Goal: Transaction & Acquisition: Purchase product/service

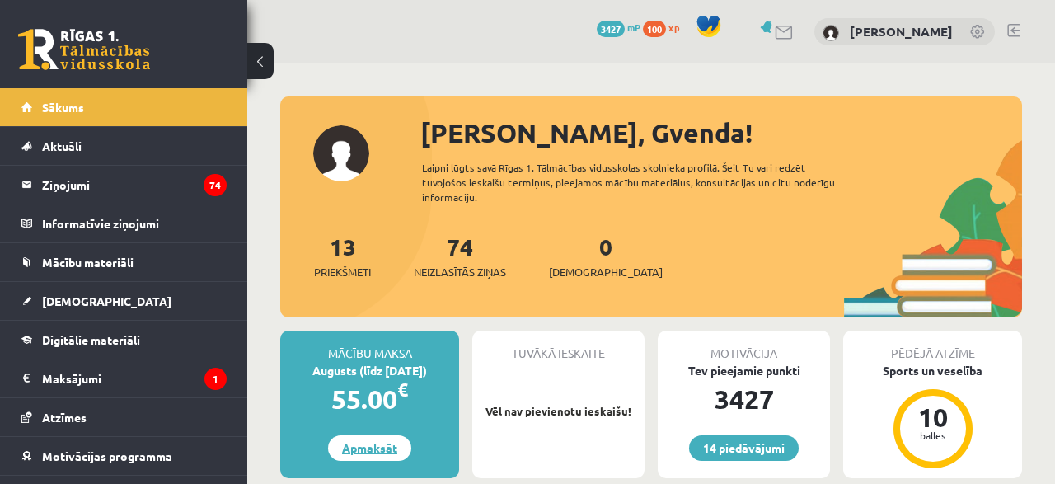
click at [382, 435] on link "Apmaksāt" at bounding box center [369, 448] width 83 height 26
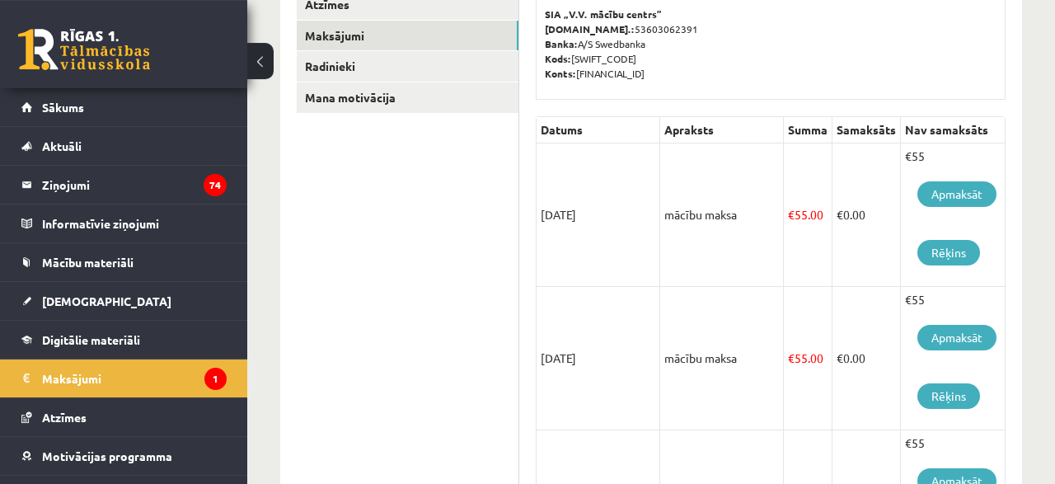
scroll to position [300, 0]
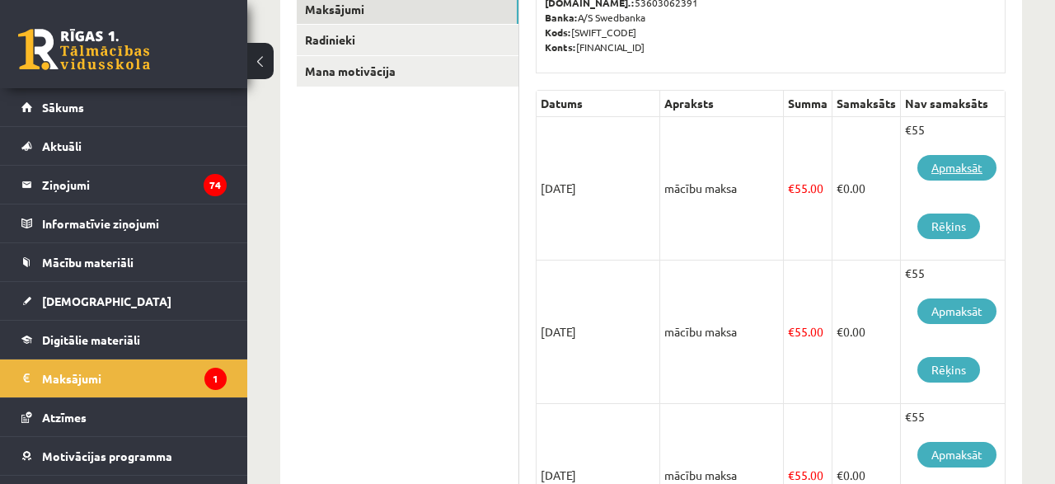
click at [958, 162] on link "Apmaksāt" at bounding box center [957, 168] width 79 height 26
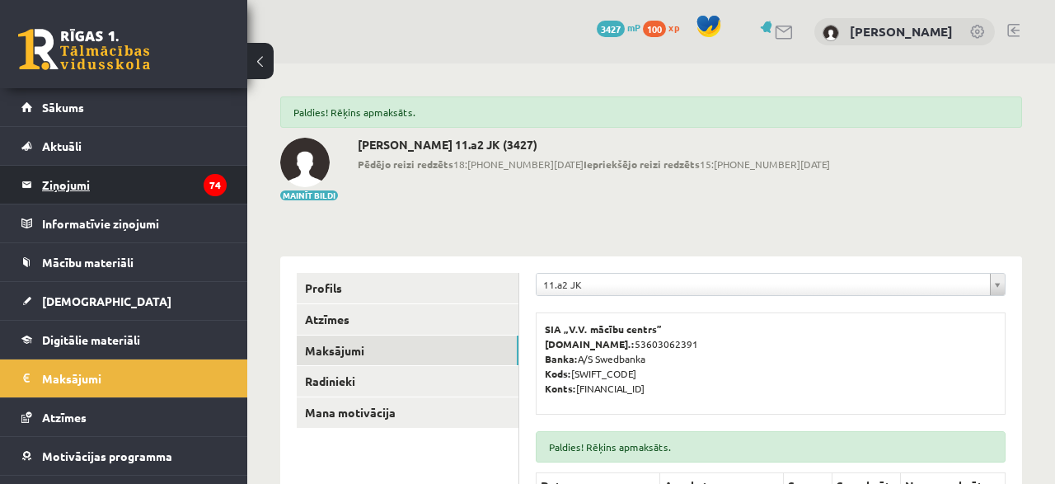
click at [78, 186] on legend "Ziņojumi 74" at bounding box center [134, 185] width 185 height 38
